Goal: Transaction & Acquisition: Purchase product/service

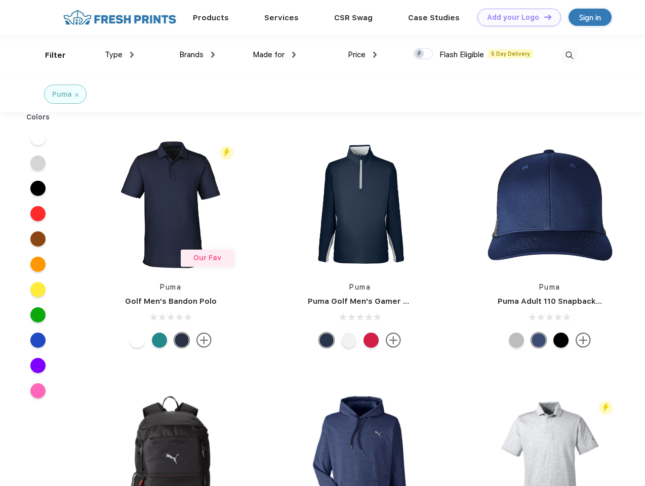
click at [515, 17] on link "Add your Logo Design Tool" at bounding box center [519, 18] width 84 height 18
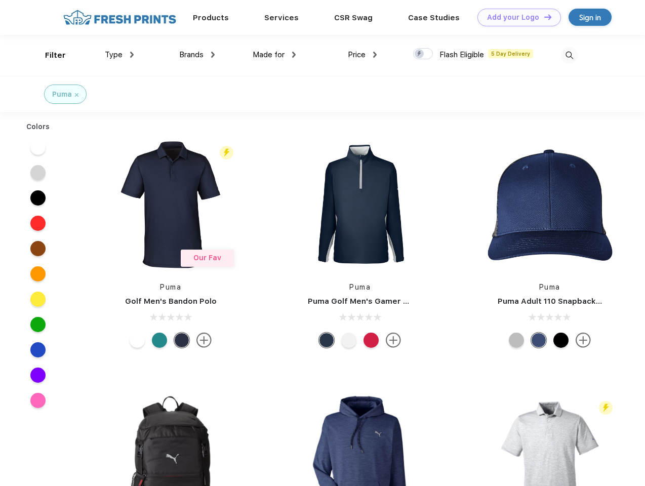
click at [0, 0] on div "Design Tool" at bounding box center [0, 0] width 0 height 0
click at [543, 17] on link "Add your Logo Design Tool" at bounding box center [519, 18] width 84 height 18
click at [49, 55] on div "Filter" at bounding box center [55, 56] width 21 height 12
click at [119, 55] on span "Type" at bounding box center [114, 54] width 18 height 9
click at [197, 55] on span "Brands" at bounding box center [191, 54] width 24 height 9
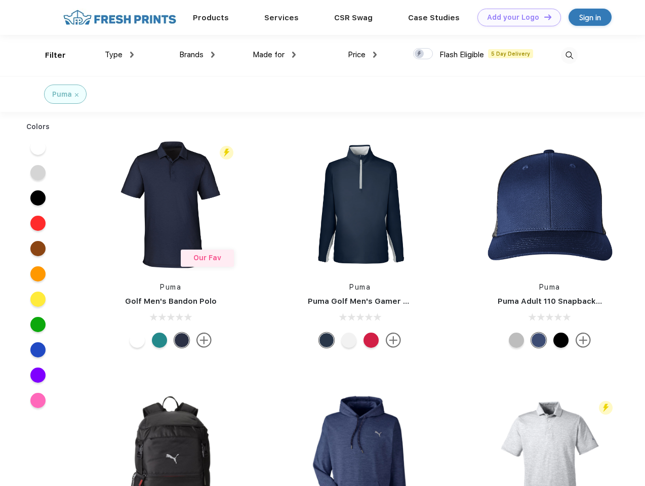
click at [274, 55] on span "Made for" at bounding box center [269, 54] width 32 height 9
click at [362, 55] on span "Price" at bounding box center [357, 54] width 18 height 9
click at [423, 54] on div at bounding box center [423, 53] width 20 height 11
click at [420, 54] on input "checkbox" at bounding box center [416, 51] width 7 height 7
click at [569, 55] on img at bounding box center [569, 55] width 17 height 17
